Goal: Find specific page/section: Find specific page/section

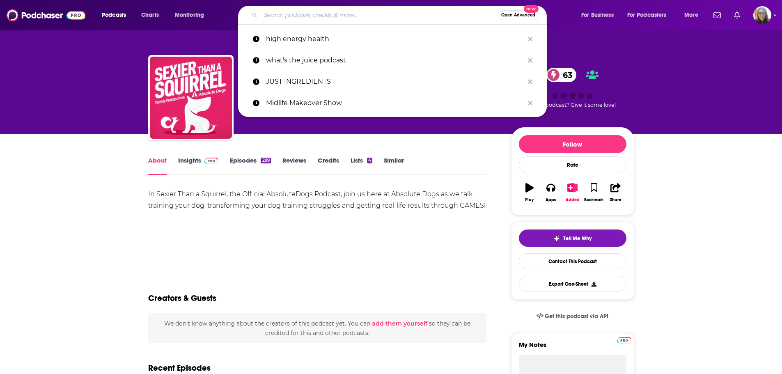
click at [411, 9] on input "Search podcasts, credits, & more..." at bounding box center [379, 15] width 237 height 13
paste input "THE CHUNDRIA [PERSON_NAME] SHOW"
type input "THE CHUNDRIA [PERSON_NAME] SHOW"
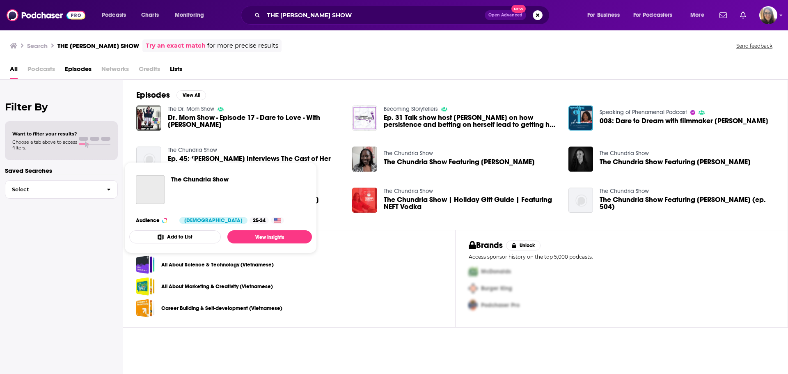
click at [191, 147] on link "The Chundria Show" at bounding box center [192, 149] width 49 height 7
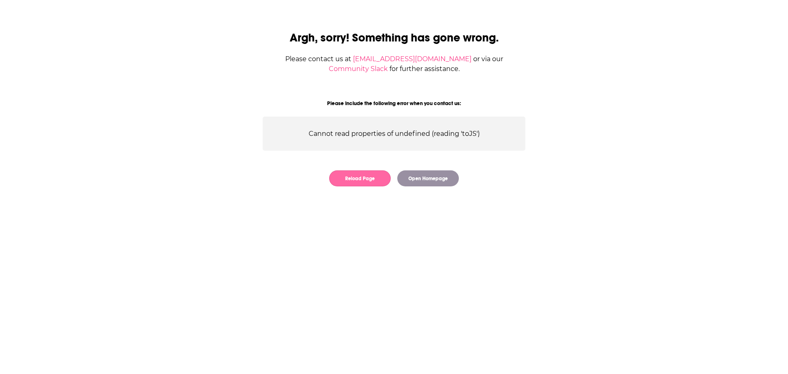
click at [338, 178] on button "Reload Page" at bounding box center [360, 178] width 62 height 16
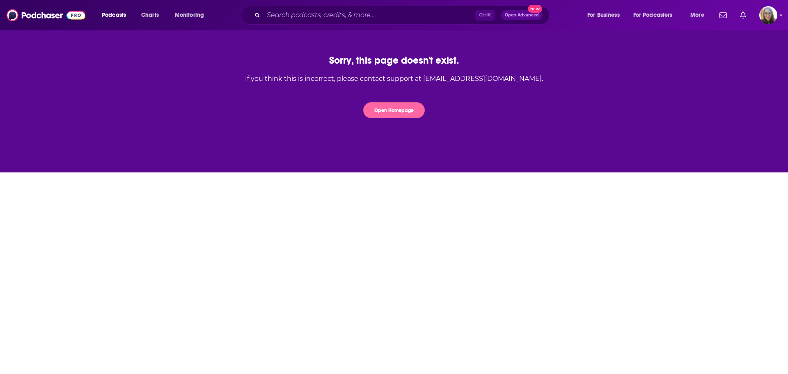
click at [383, 114] on button "Open Homepage" at bounding box center [394, 110] width 62 height 16
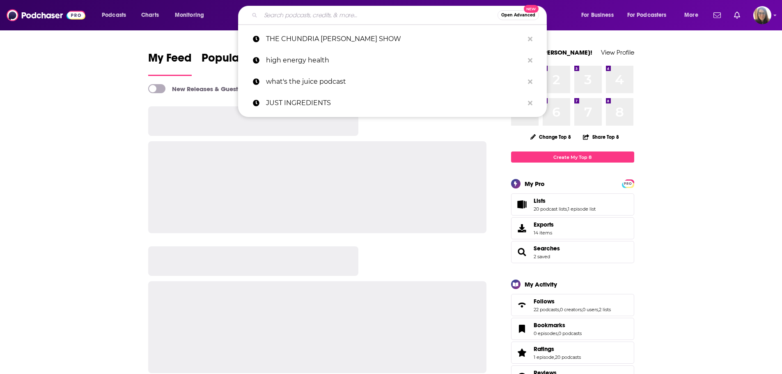
click at [306, 13] on input "Search podcasts, credits, & more..." at bounding box center [379, 15] width 237 height 13
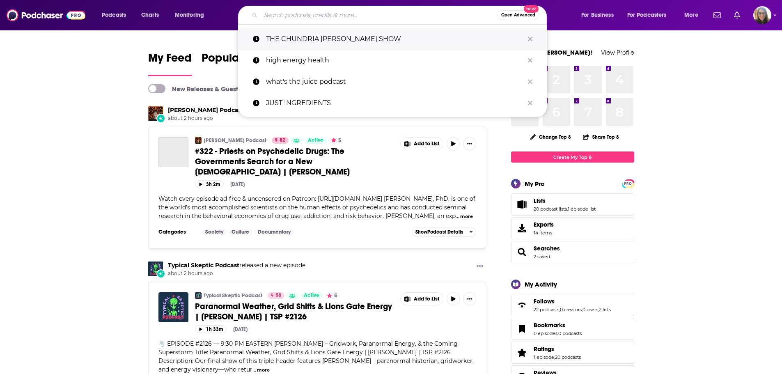
paste input "THE CHUNDRIA [PERSON_NAME] SHOW"
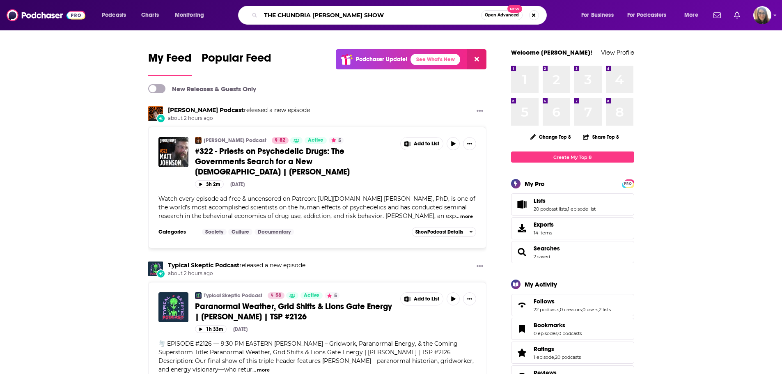
drag, startPoint x: 312, startPoint y: 14, endPoint x: 354, endPoint y: 11, distance: 42.3
click at [354, 11] on input "THE CHUNDRIA [PERSON_NAME] SHOW" at bounding box center [371, 15] width 220 height 13
type input "THE CHUNDRIA SHOW"
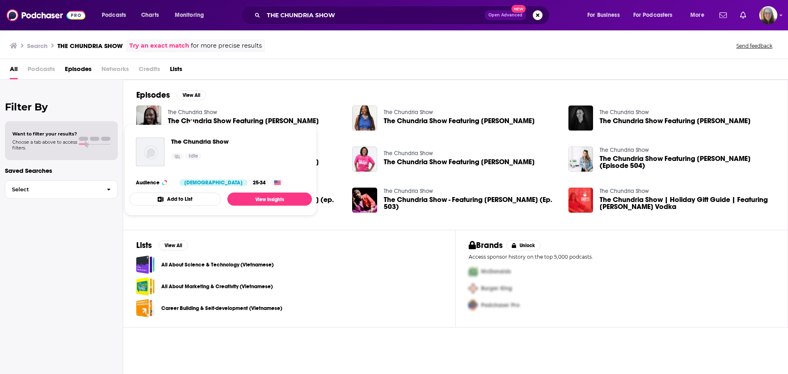
click at [198, 115] on link "The Chundria Show" at bounding box center [192, 112] width 49 height 7
